Goal: Information Seeking & Learning: Learn about a topic

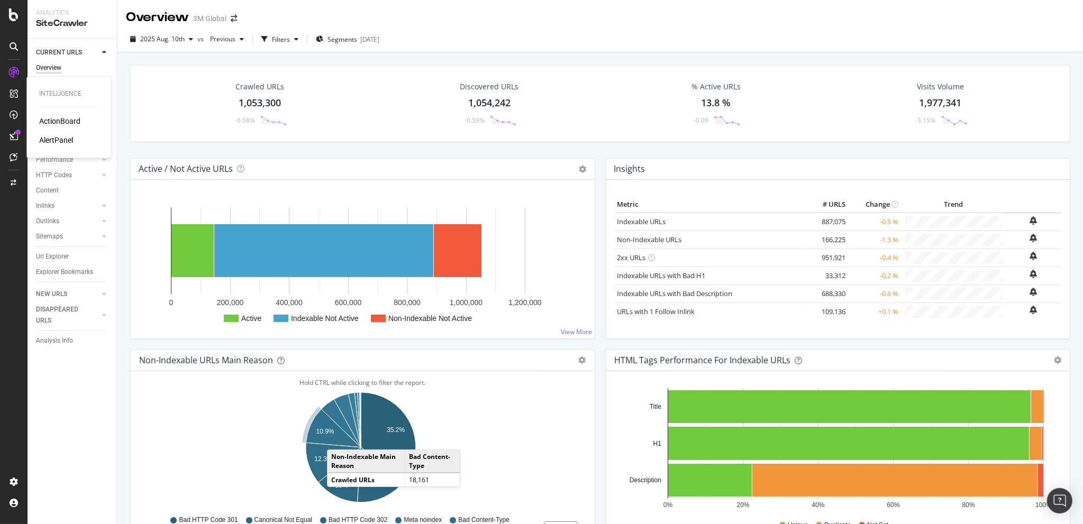
click at [57, 119] on div "ActionBoard" at bounding box center [59, 121] width 41 height 11
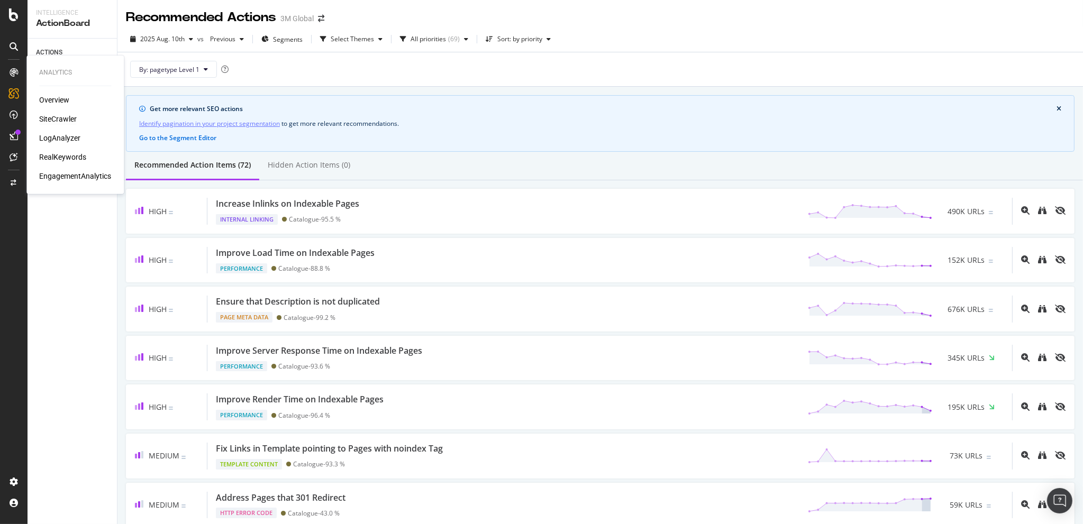
click at [55, 114] on div "SiteCrawler" at bounding box center [58, 119] width 38 height 11
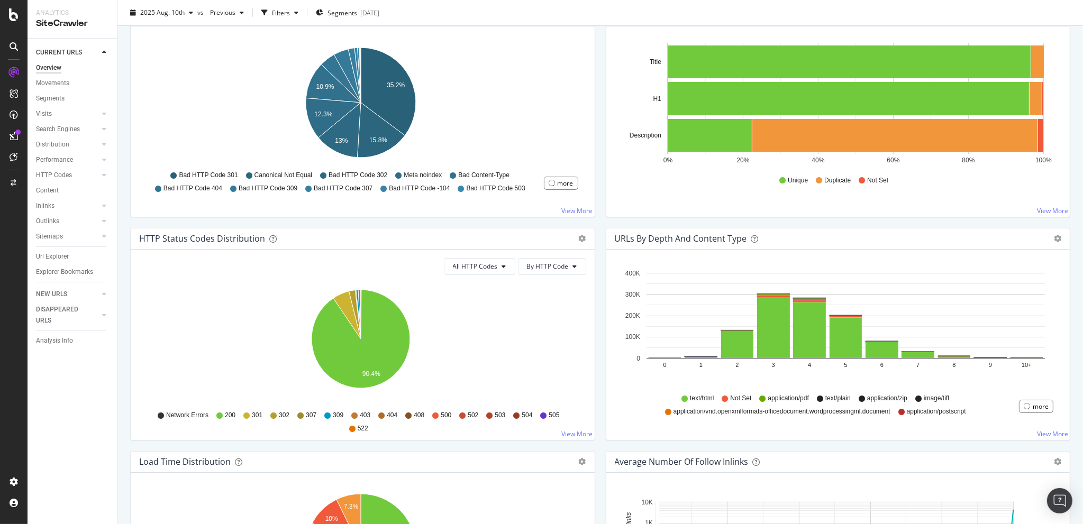
scroll to position [247, 0]
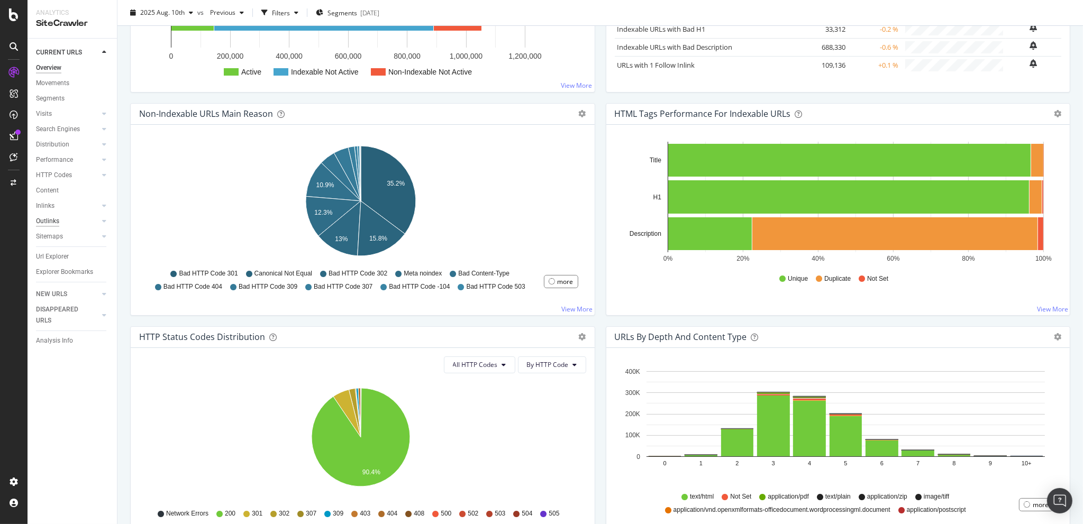
click at [55, 217] on div "Outlinks" at bounding box center [47, 221] width 23 height 11
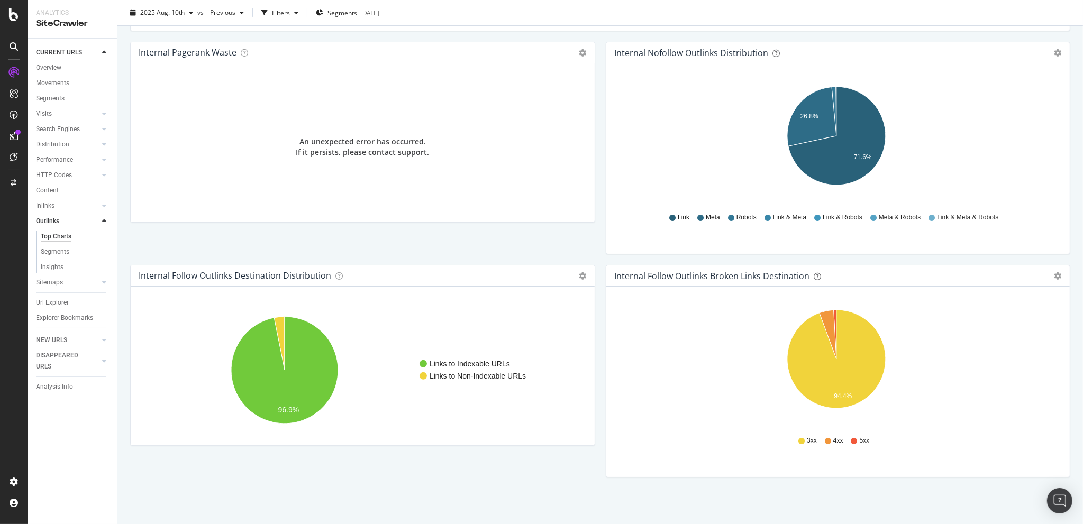
scroll to position [33, 0]
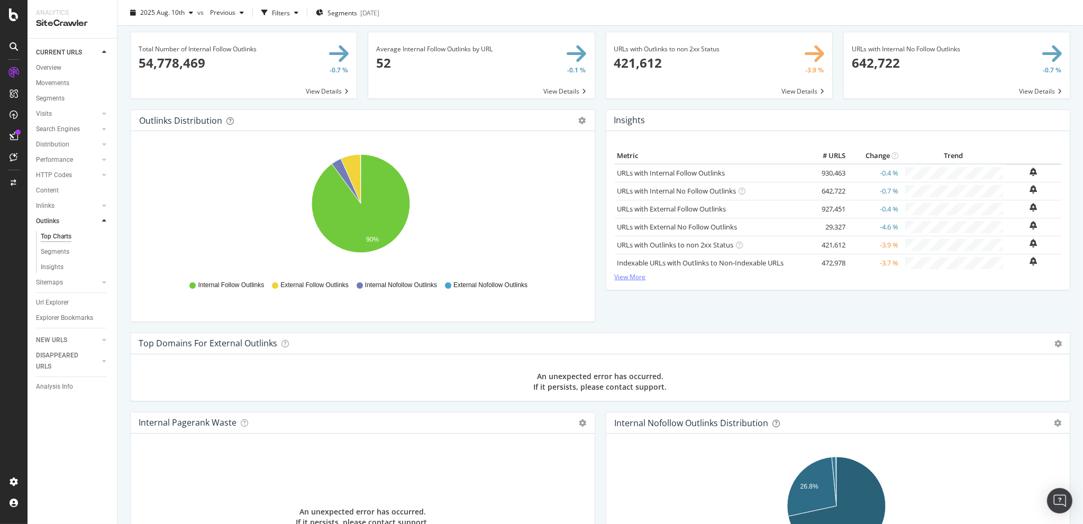
click at [633, 277] on link "View More" at bounding box center [838, 276] width 447 height 9
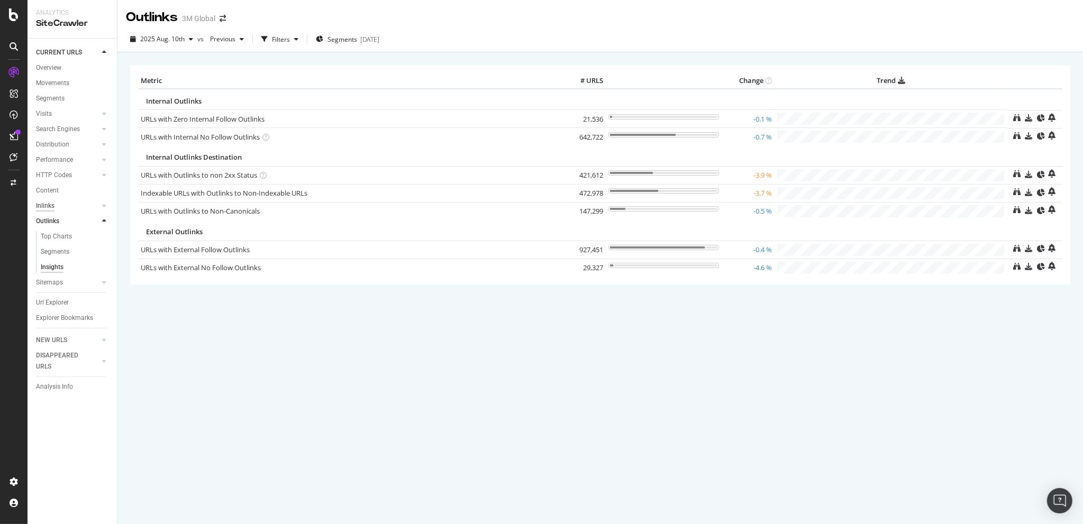
click at [54, 203] on div "Inlinks" at bounding box center [45, 206] width 19 height 11
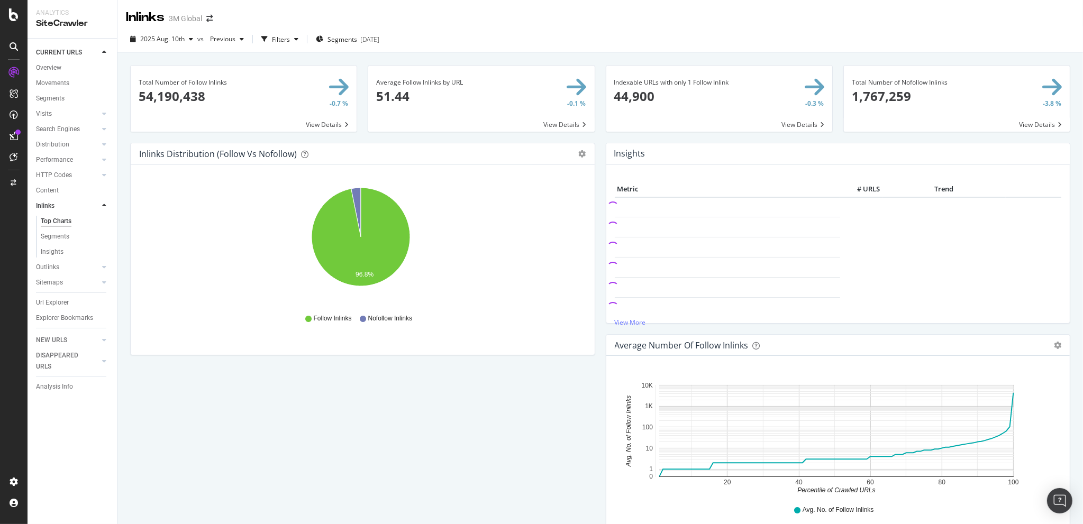
click at [53, 184] on div "Content" at bounding box center [76, 190] width 81 height 15
click at [48, 192] on div "Content" at bounding box center [47, 190] width 23 height 11
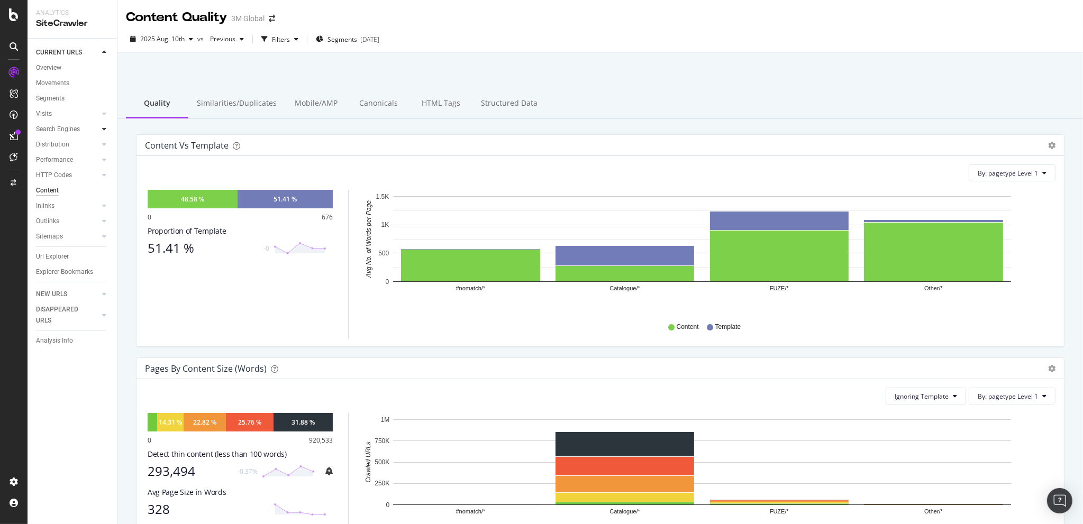
click at [105, 129] on icon at bounding box center [104, 129] width 4 height 6
click at [70, 209] on div "Orphans Explorer" at bounding box center [65, 206] width 49 height 11
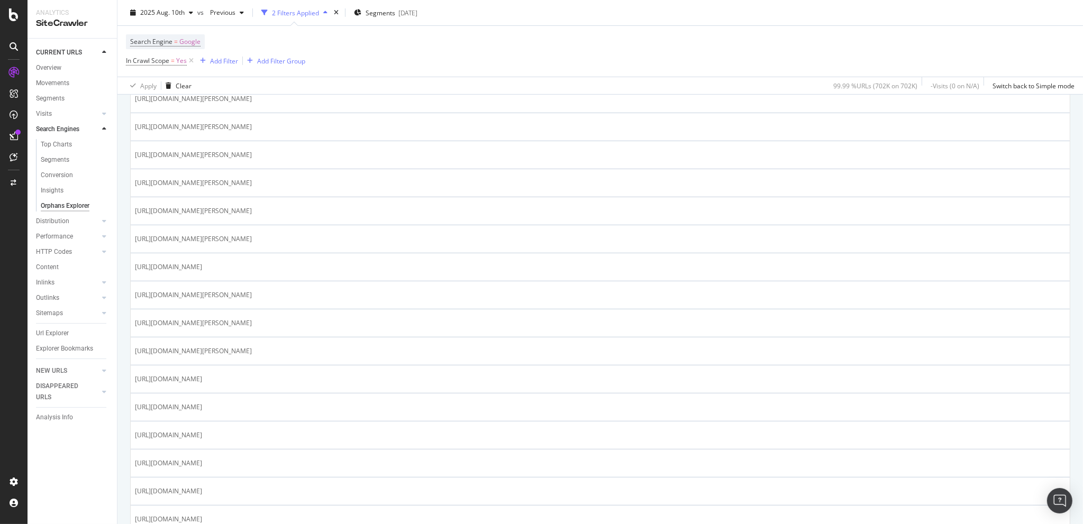
scroll to position [741, 0]
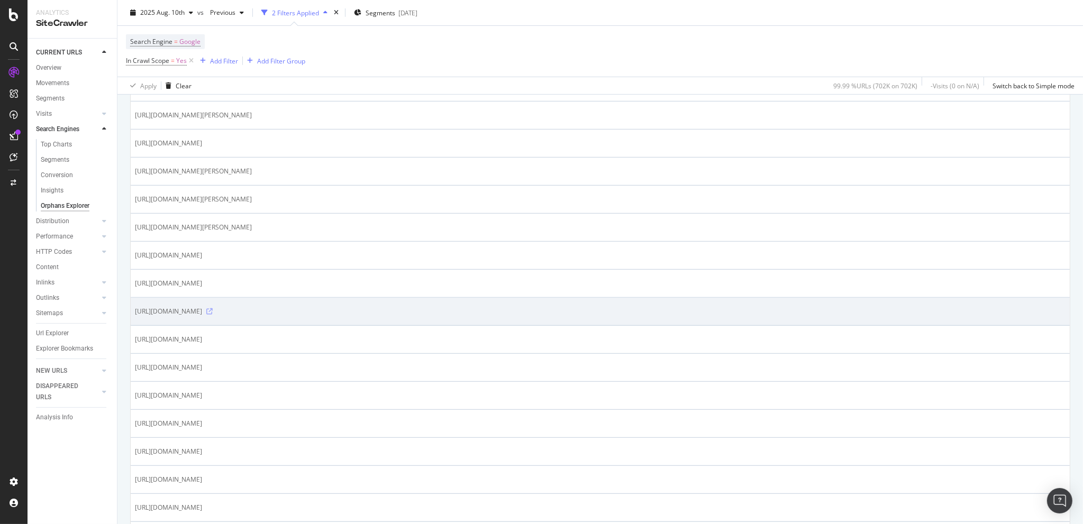
click at [213, 308] on icon at bounding box center [209, 311] width 6 height 6
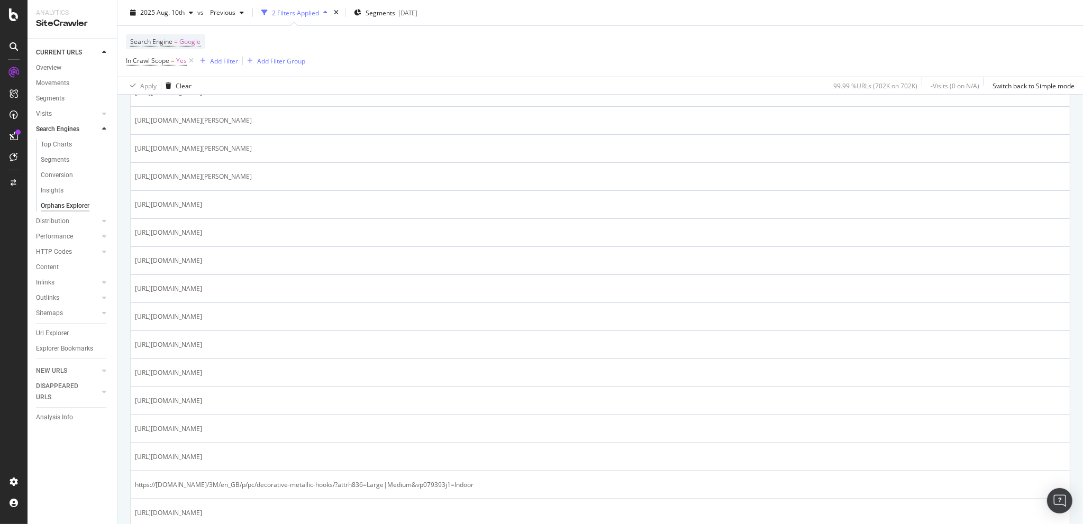
scroll to position [0, 0]
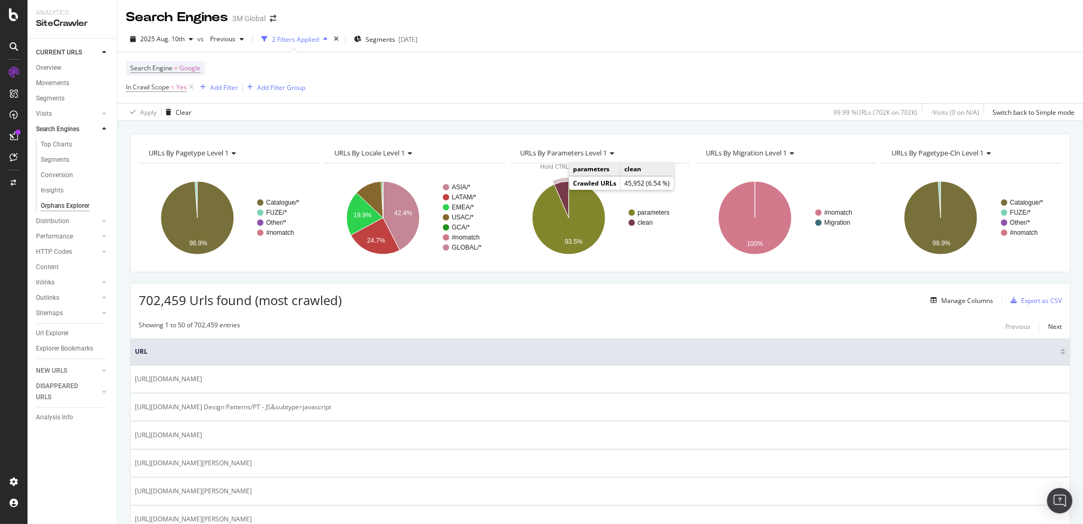
click at [559, 188] on icon "A chart." at bounding box center [561, 199] width 15 height 37
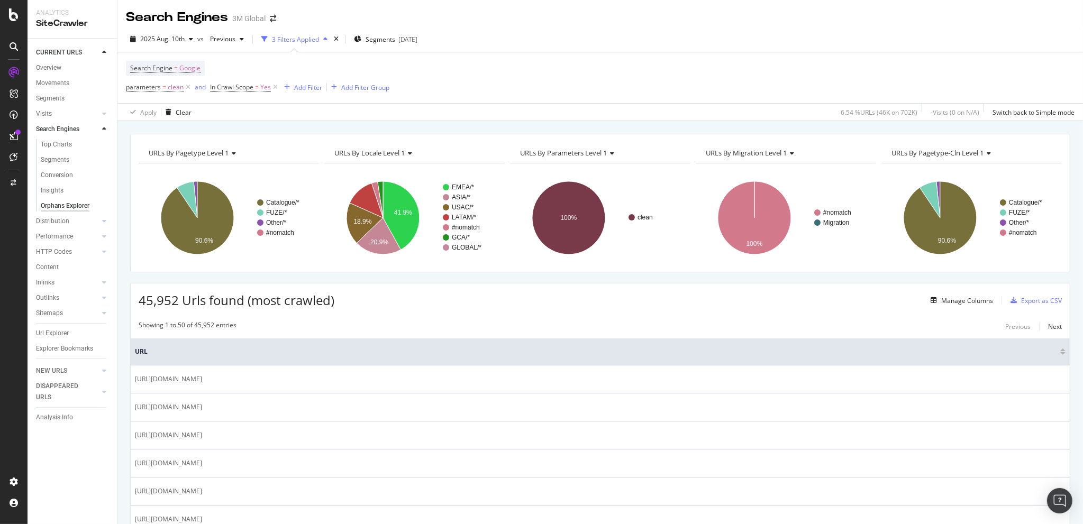
click at [406, 152] on icon at bounding box center [408, 153] width 7 height 6
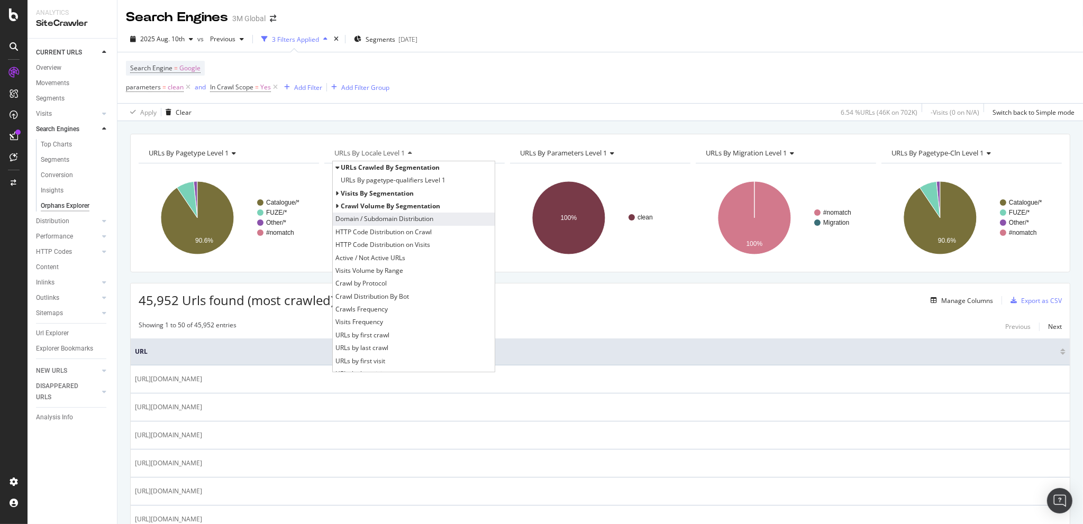
click at [412, 214] on span "Domain / Subdomain Distribution" at bounding box center [384, 219] width 98 height 11
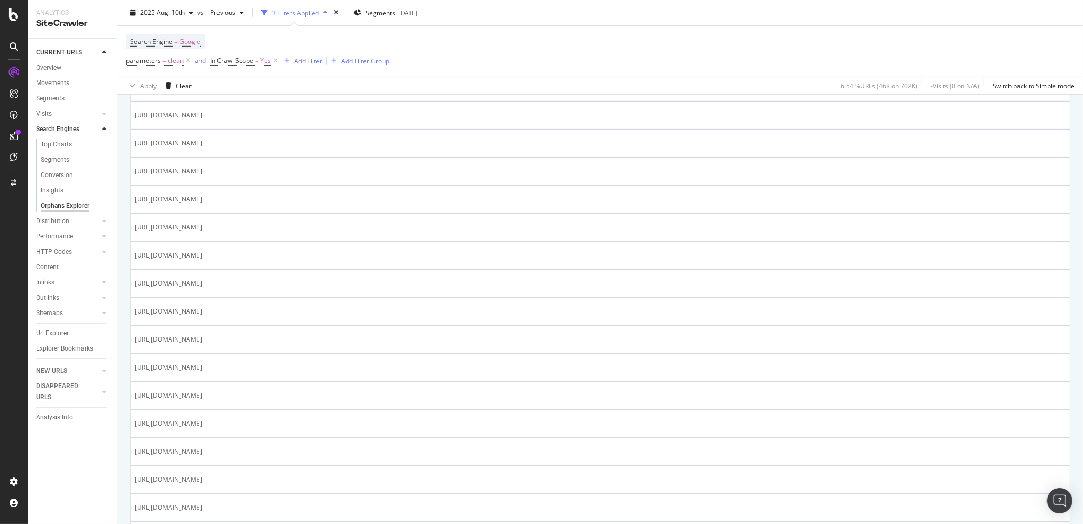
scroll to position [864, 0]
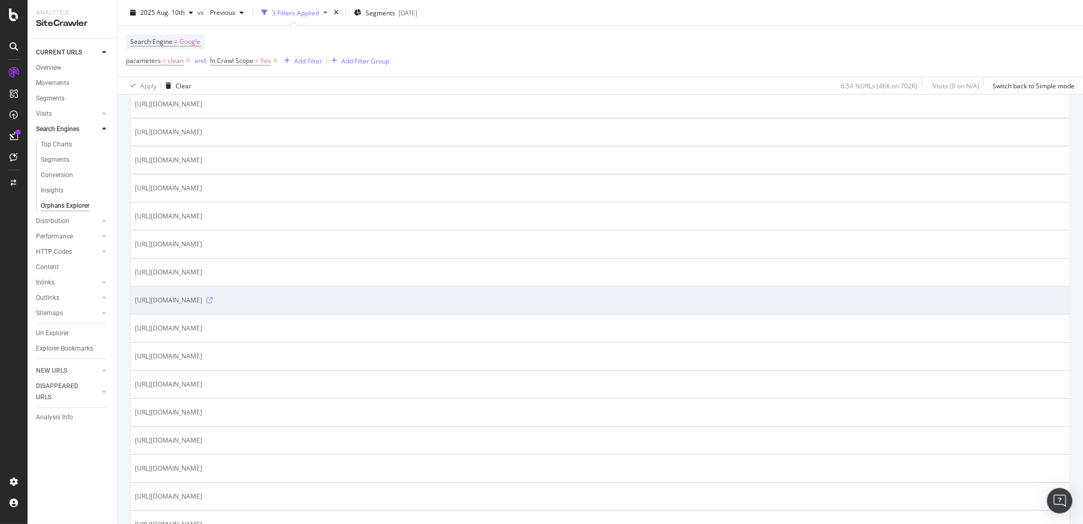
click at [213, 297] on icon at bounding box center [209, 300] width 6 height 6
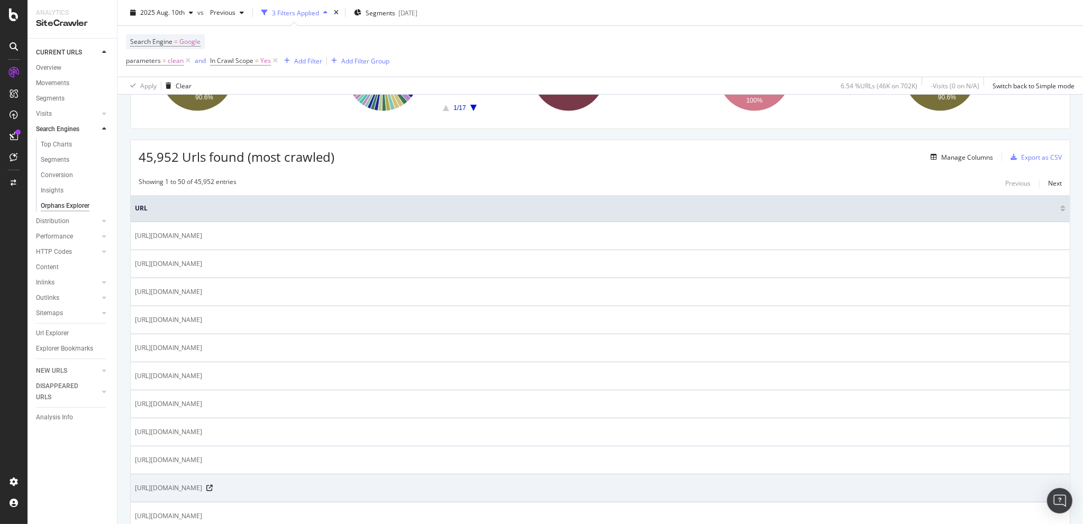
scroll to position [0, 0]
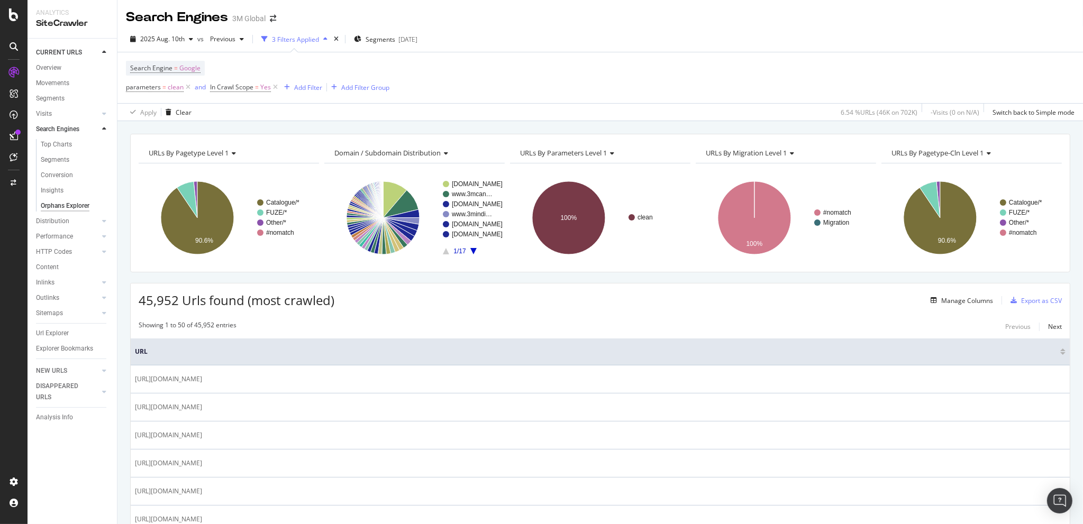
click at [435, 149] on span "Domain / Subdomain Distribution" at bounding box center [387, 153] width 106 height 10
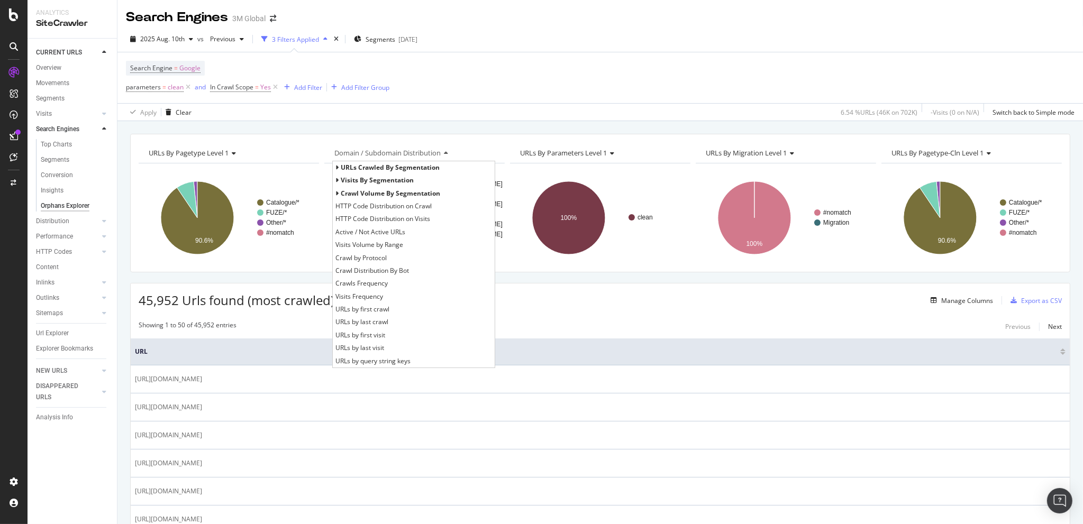
click at [335, 177] on icon at bounding box center [337, 180] width 4 height 6
click at [336, 165] on icon at bounding box center [337, 168] width 4 height 6
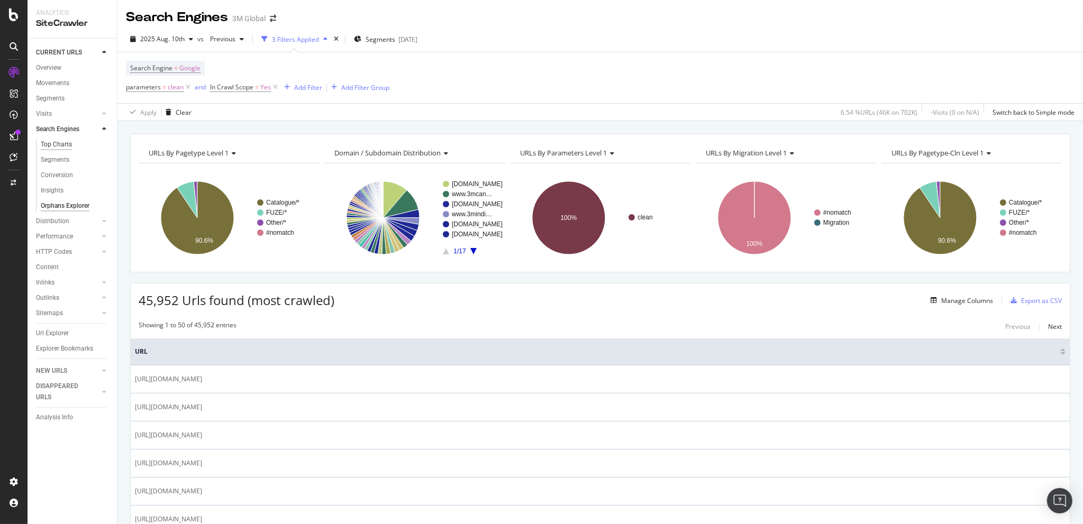
click at [55, 144] on div "Top Charts" at bounding box center [56, 144] width 31 height 11
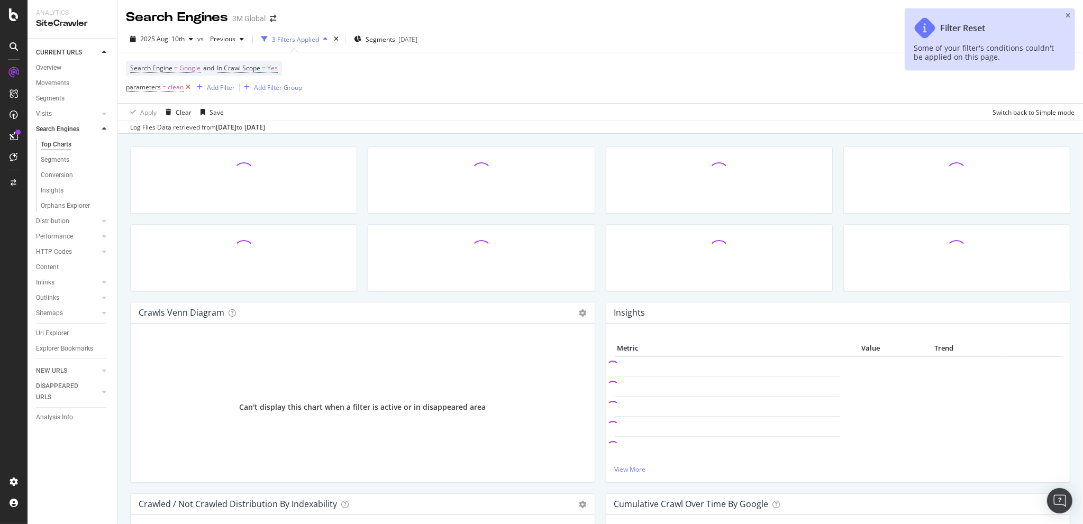
click at [188, 87] on icon at bounding box center [188, 87] width 9 height 11
click at [459, 79] on div "Search Engine = Google and In Crawl Scope = Yes Add Filter Add Filter Group" at bounding box center [600, 76] width 949 height 49
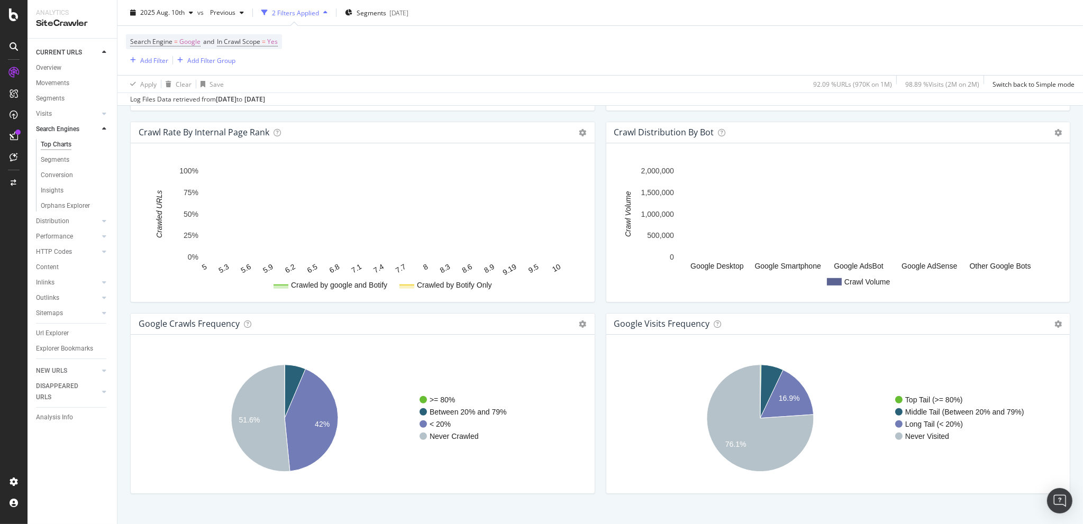
scroll to position [961, 0]
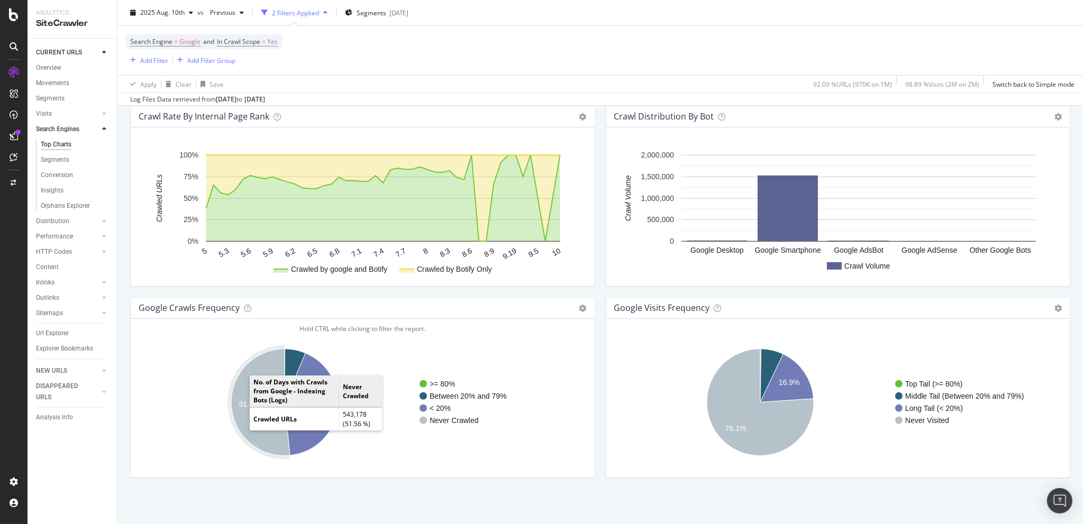
click at [240, 396] on icon "A chart." at bounding box center [260, 402] width 59 height 107
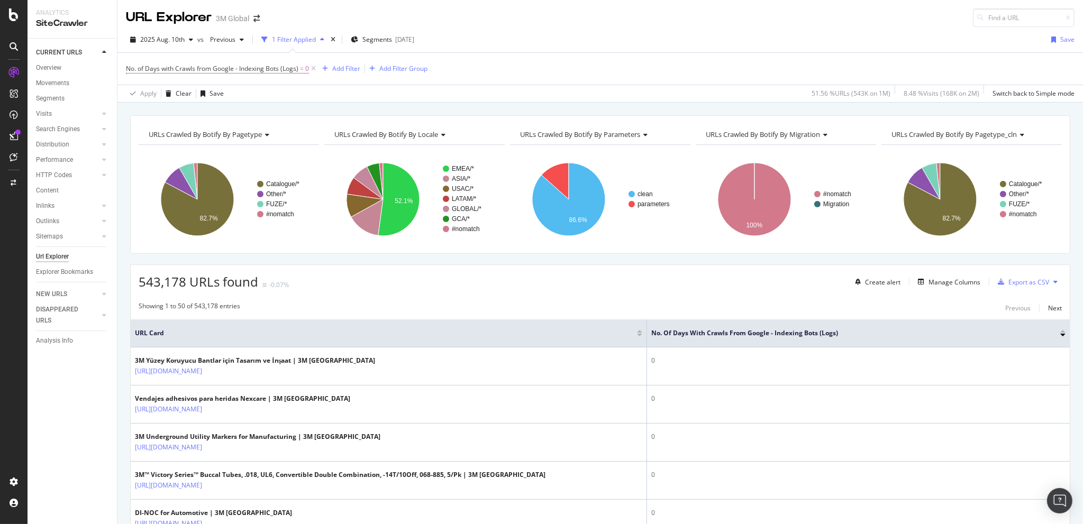
click at [646, 131] on div "URLs Crawled By Botify By parameters" at bounding box center [599, 134] width 163 height 17
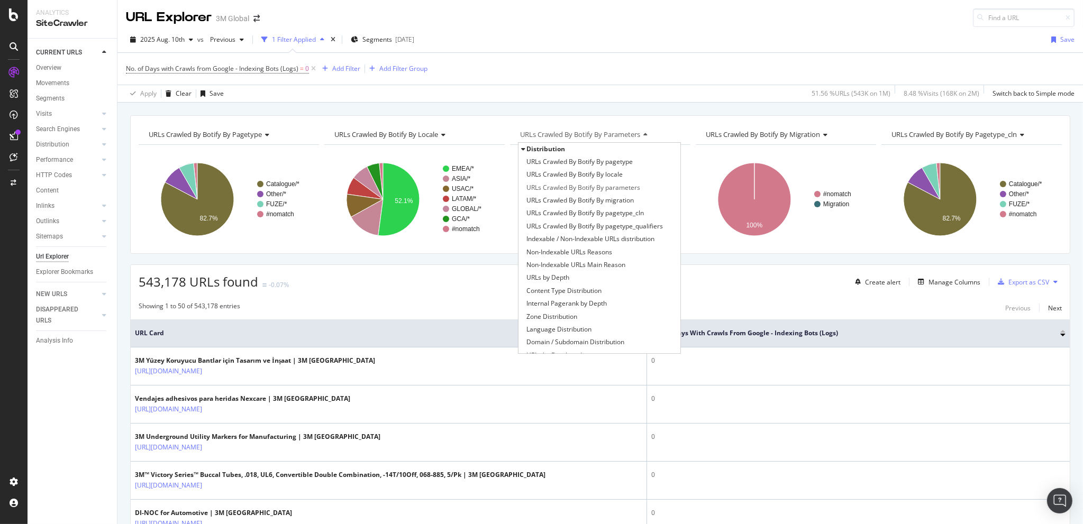
click at [690, 84] on div "No. of Days with Crawls from Google - Indexing Bots (Logs) = 0 Add Filter Add F…" at bounding box center [600, 69] width 949 height 32
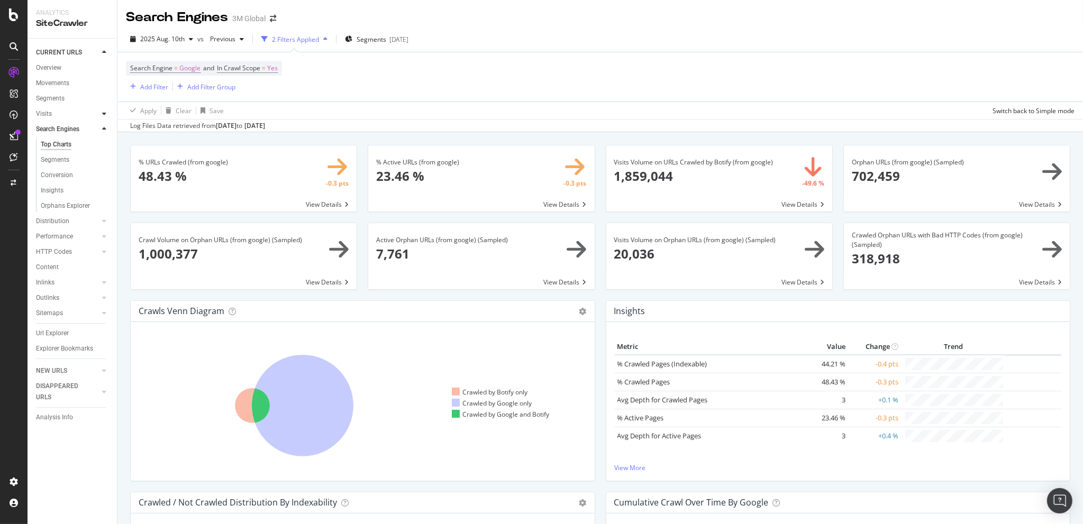
click at [102, 113] on icon at bounding box center [104, 114] width 4 height 6
click at [70, 144] on div "Orphan URLs" at bounding box center [59, 144] width 37 height 11
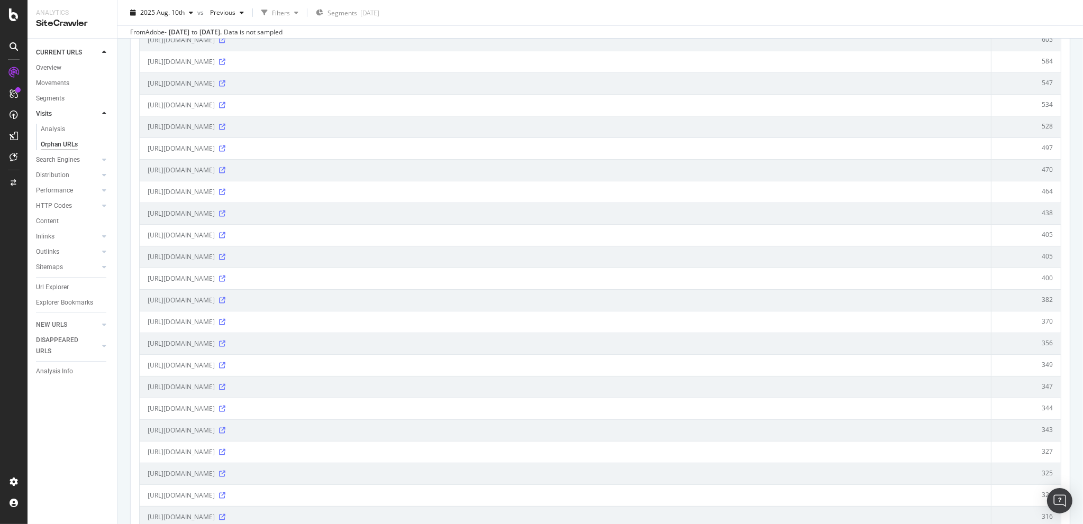
scroll to position [494, 0]
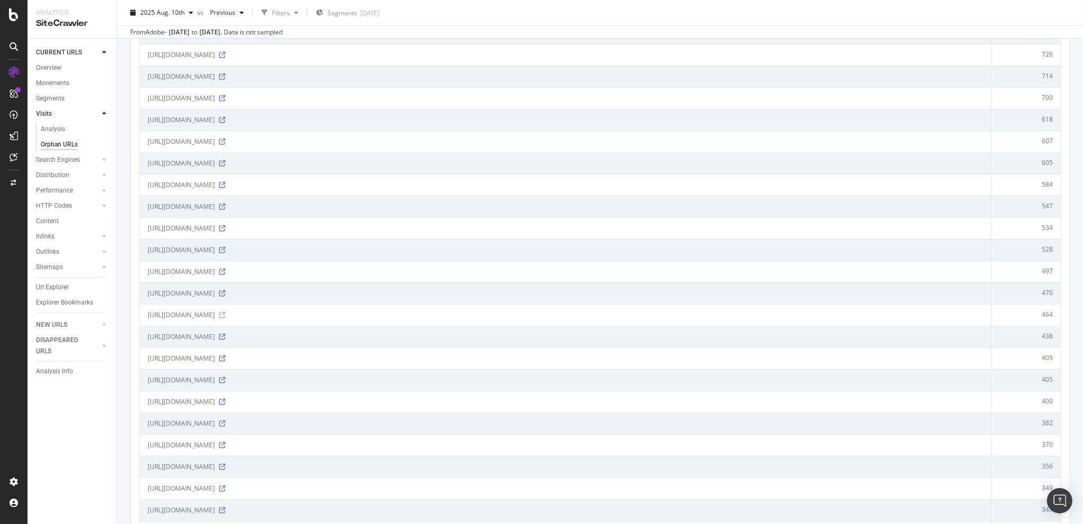
click at [225, 312] on icon at bounding box center [222, 315] width 6 height 6
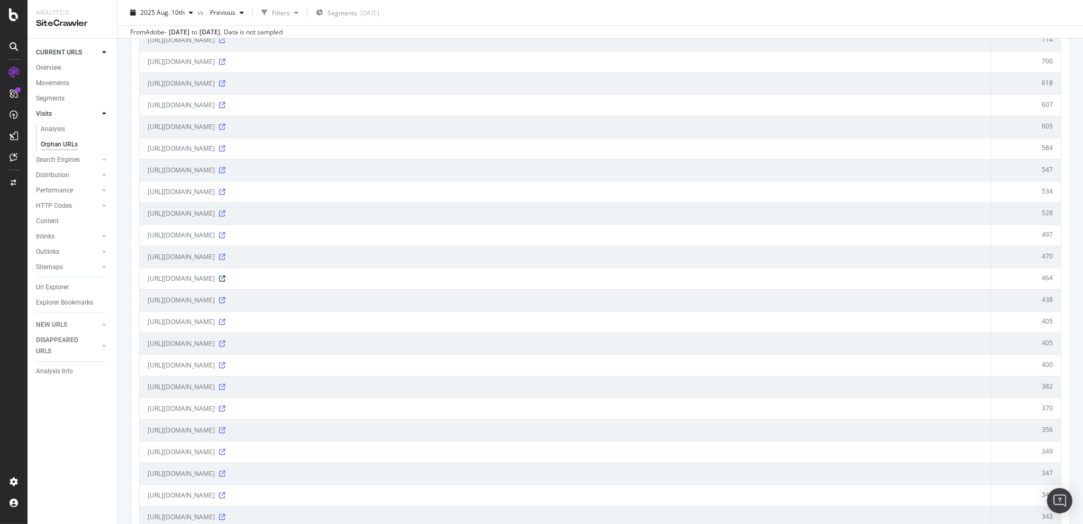
scroll to position [0, 0]
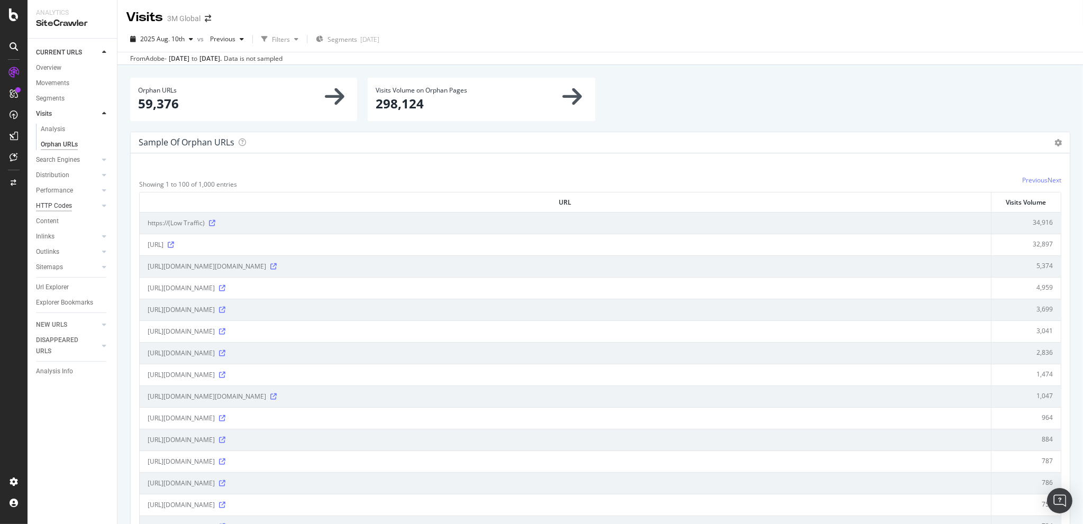
click at [48, 203] on div "HTTP Codes" at bounding box center [54, 206] width 36 height 11
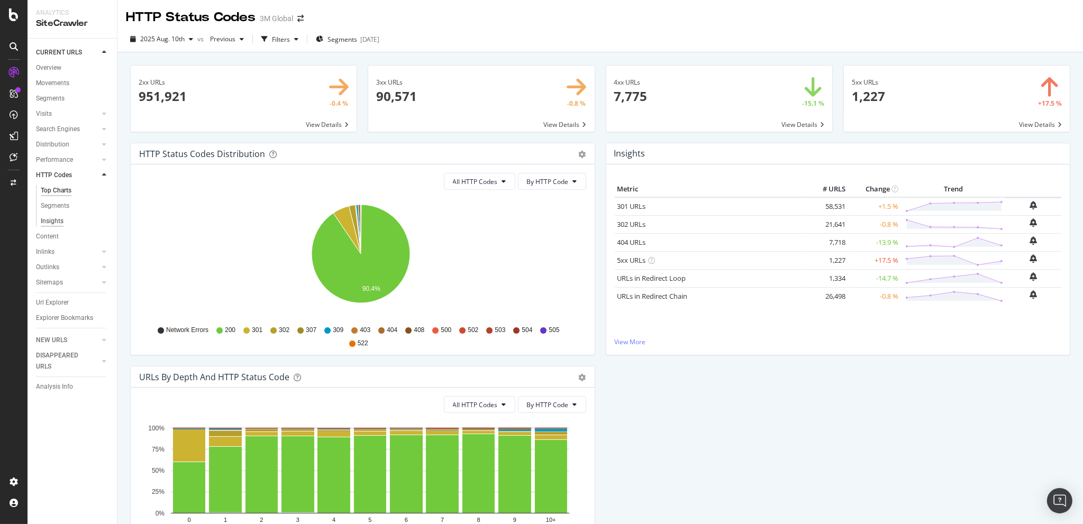
click at [52, 217] on div "Insights" at bounding box center [52, 221] width 23 height 11
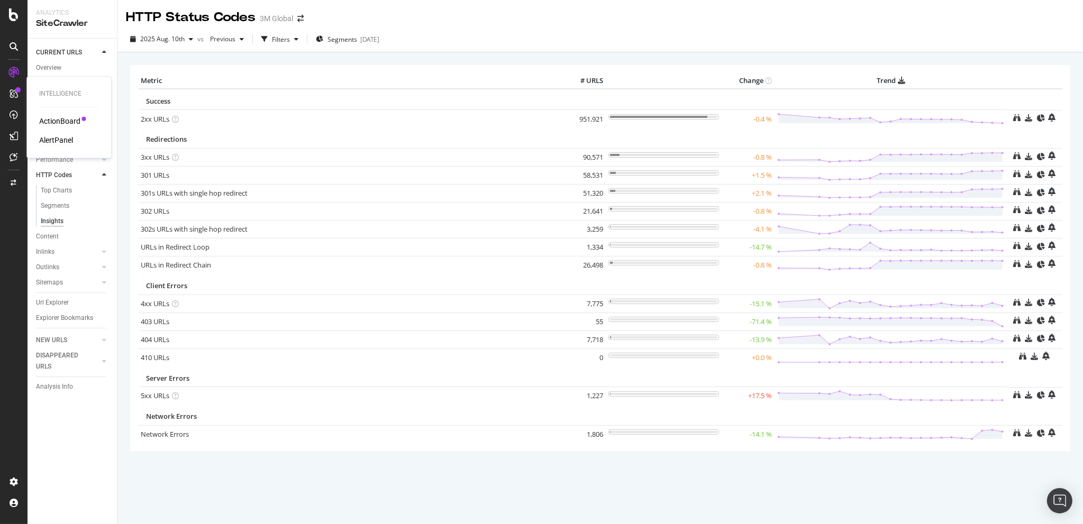
click at [62, 140] on div "AlertPanel" at bounding box center [56, 140] width 34 height 11
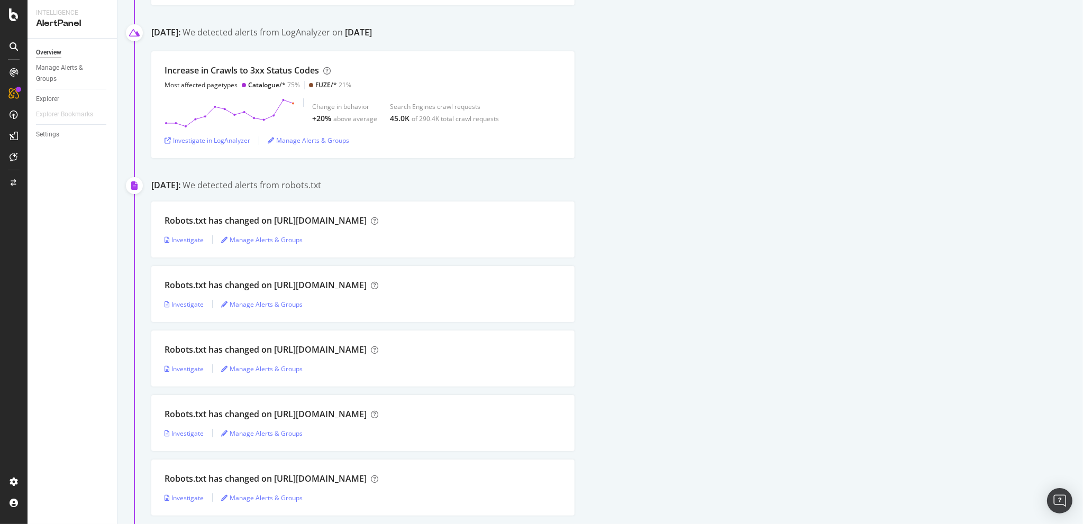
scroll to position [1975, 0]
